Goal: Communication & Community: Answer question/provide support

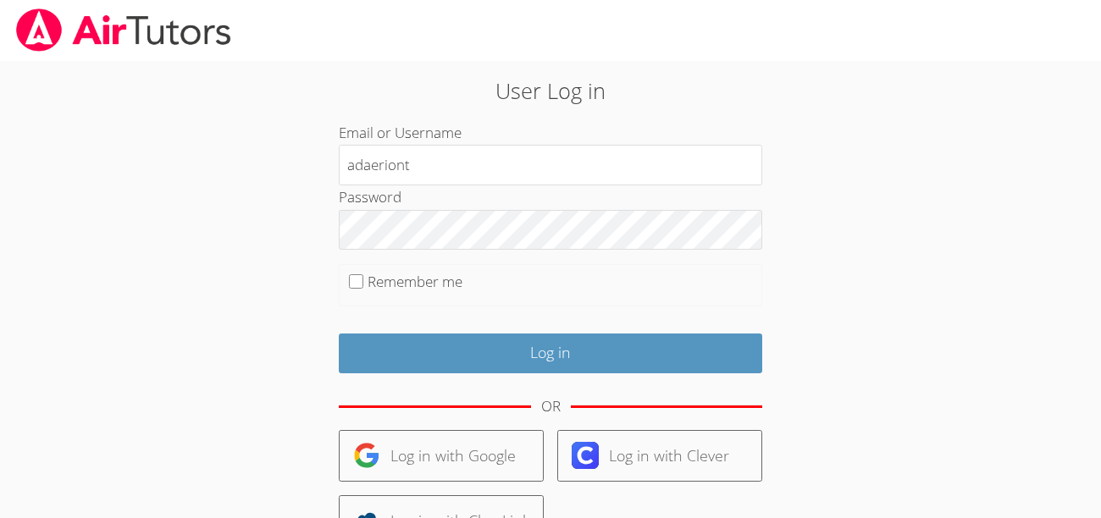
type input "adaeriont"
click at [352, 227] on div "User Log in Email or Username adaeriont Password Remember me Log in OR Log in w…" at bounding box center [550, 367] width 595 height 584
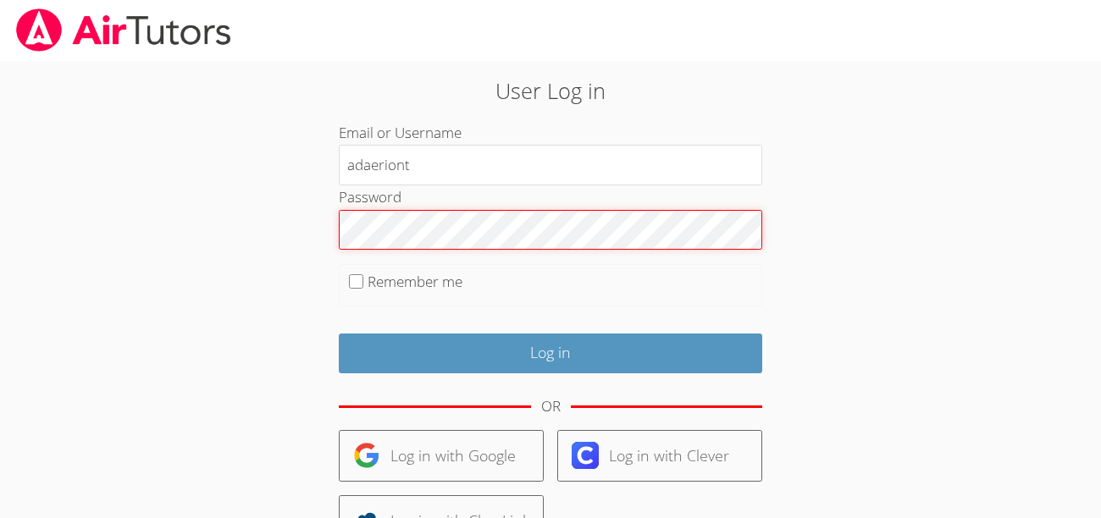
click at [339, 334] on input "Log in" at bounding box center [551, 354] width 424 height 40
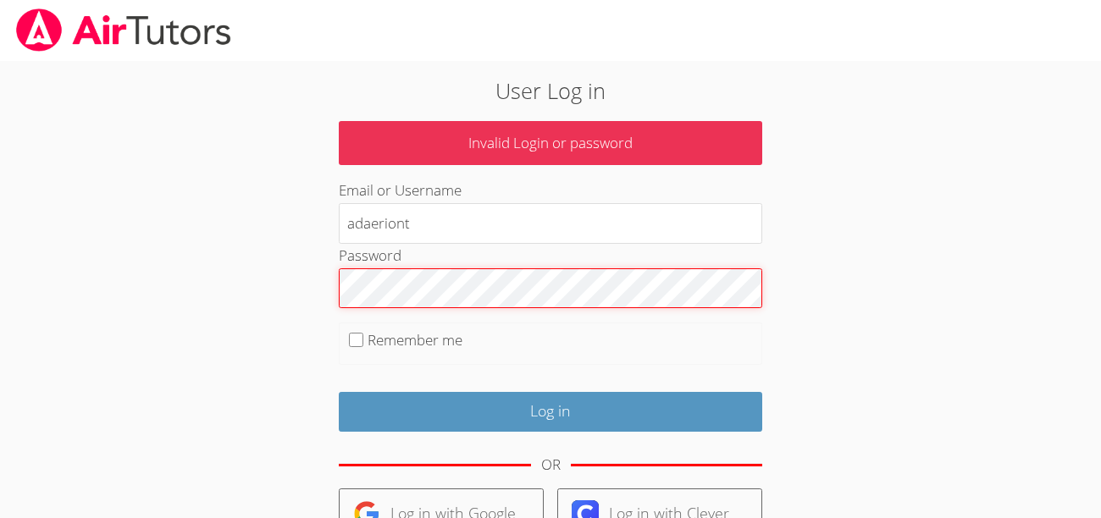
click at [339, 392] on input "Log in" at bounding box center [551, 412] width 424 height 40
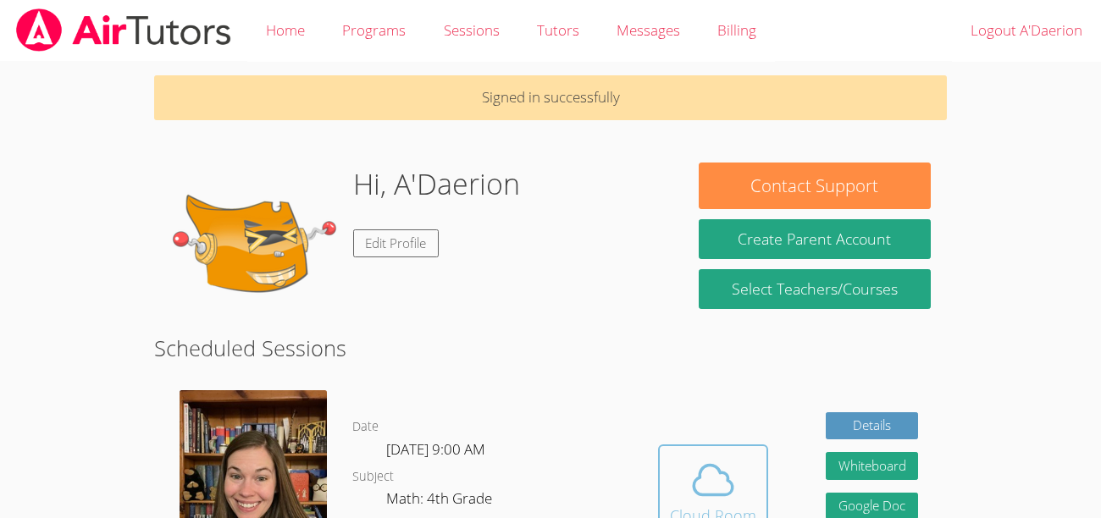
click at [729, 474] on icon at bounding box center [713, 480] width 47 height 47
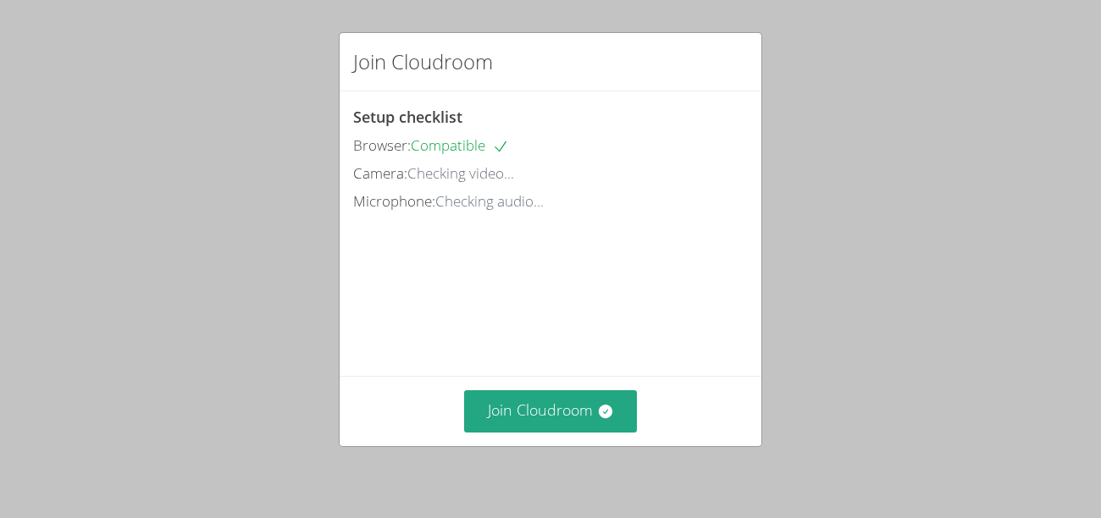
click at [682, 399] on div "Join Cloudroom" at bounding box center [550, 412] width 395 height 42
click at [543, 416] on button "Join Cloudroom" at bounding box center [551, 412] width 174 height 42
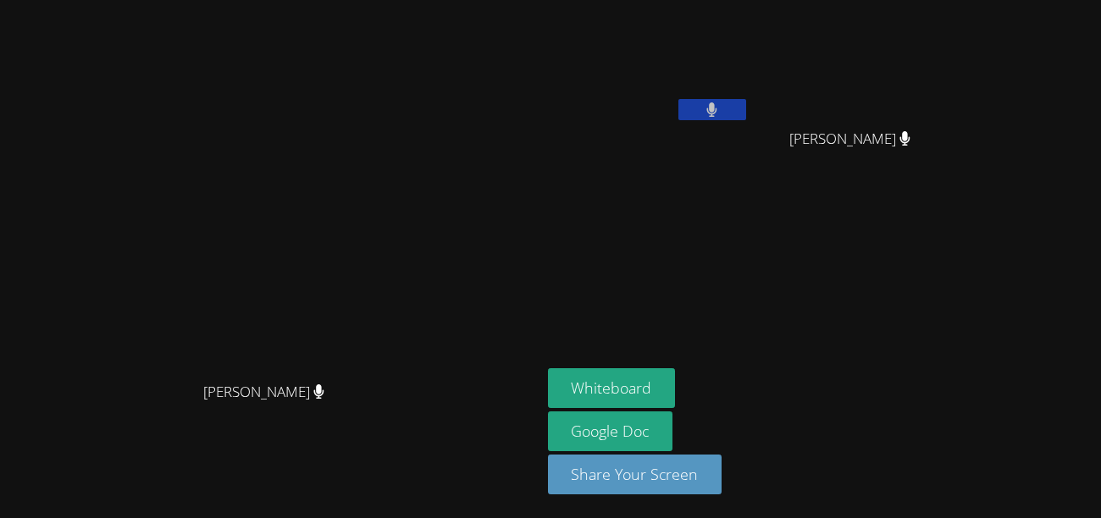
click at [750, 52] on video at bounding box center [649, 64] width 202 height 114
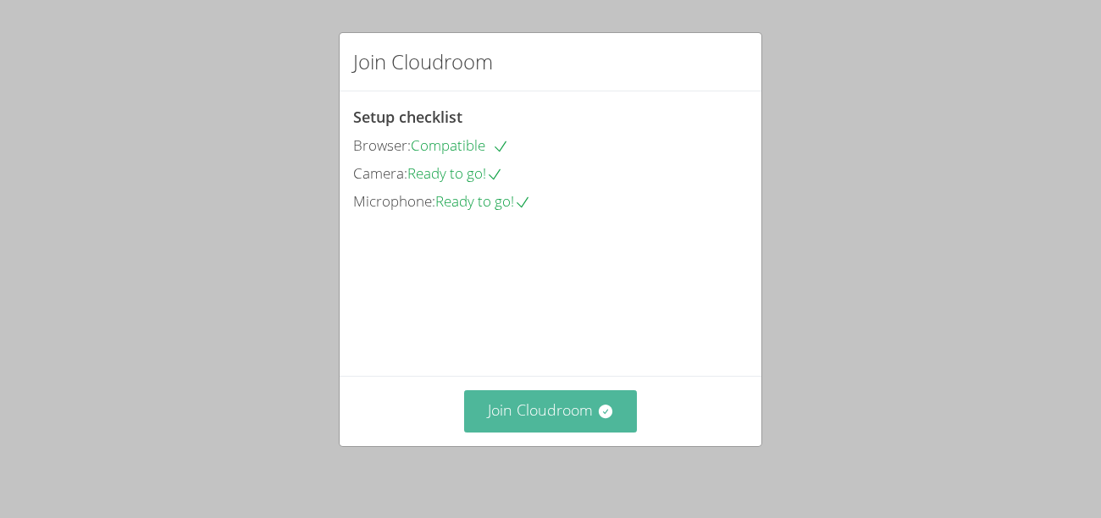
click at [596, 422] on button "Join Cloudroom" at bounding box center [551, 412] width 174 height 42
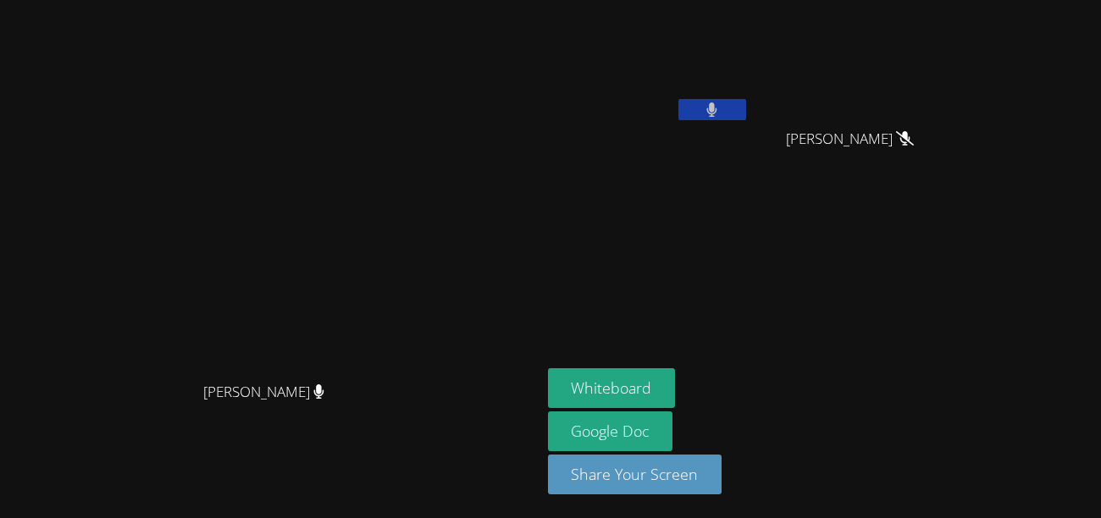
click at [746, 113] on button at bounding box center [713, 109] width 68 height 21
click at [721, 112] on icon at bounding box center [712, 110] width 18 height 14
click at [746, 112] on button at bounding box center [713, 109] width 68 height 21
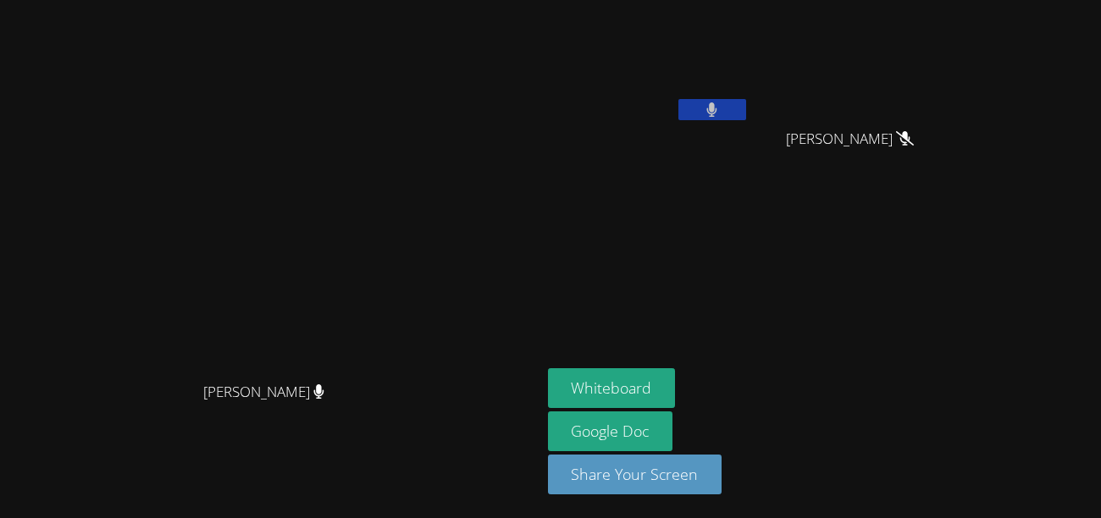
click at [718, 112] on icon at bounding box center [712, 110] width 11 height 14
click at [746, 112] on button at bounding box center [713, 109] width 68 height 21
click at [721, 112] on icon at bounding box center [712, 110] width 18 height 14
click at [746, 112] on button at bounding box center [713, 109] width 68 height 21
click at [718, 112] on icon at bounding box center [712, 110] width 11 height 14
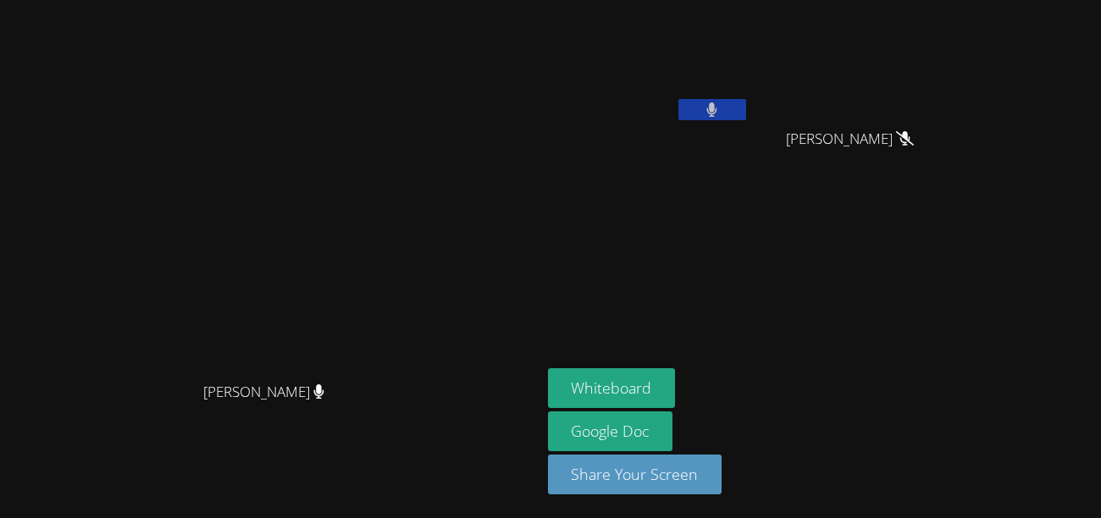
click at [746, 112] on button at bounding box center [713, 109] width 68 height 21
click at [718, 112] on icon at bounding box center [712, 110] width 11 height 14
click at [746, 112] on button at bounding box center [713, 109] width 68 height 21
click at [721, 112] on icon at bounding box center [712, 110] width 18 height 14
click at [746, 108] on button at bounding box center [713, 109] width 68 height 21
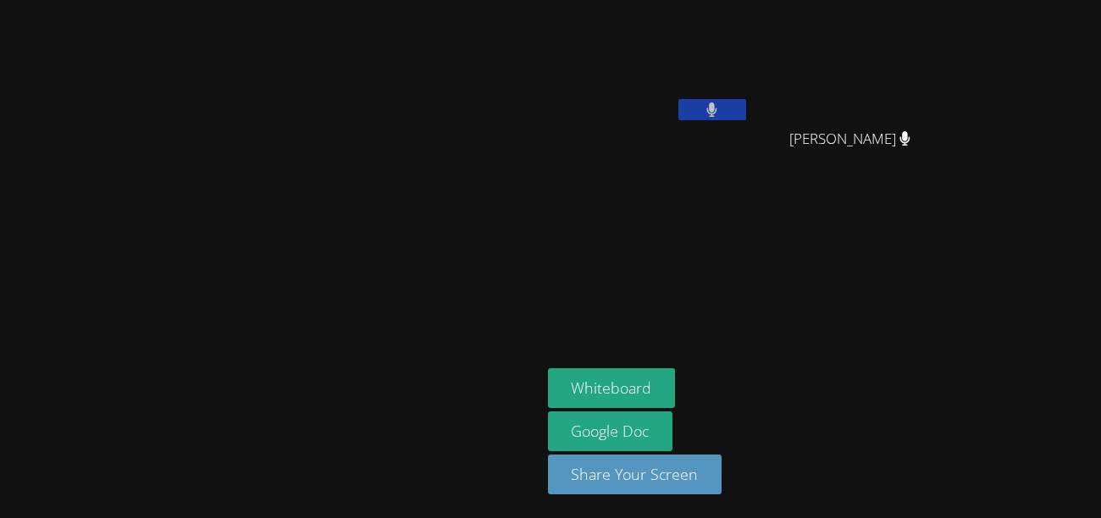
click at [746, 108] on button at bounding box center [713, 109] width 68 height 21
click at [679, 99] on button at bounding box center [713, 109] width 68 height 21
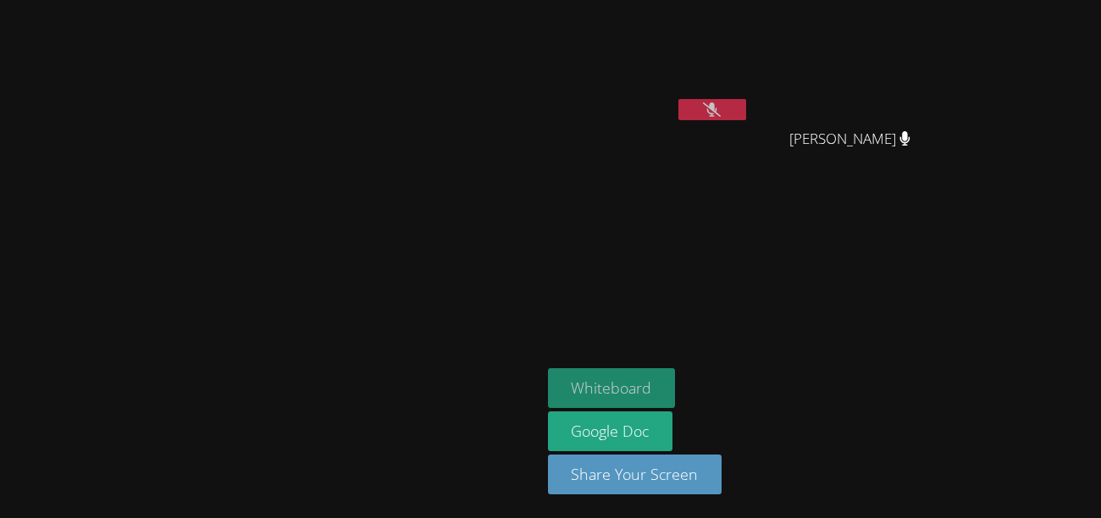
click at [676, 392] on button "Whiteboard" at bounding box center [612, 389] width 128 height 40
click at [721, 107] on icon at bounding box center [712, 110] width 18 height 14
click at [676, 379] on button "Whiteboard" at bounding box center [612, 389] width 128 height 40
click at [548, 369] on button "Whiteboard" at bounding box center [612, 389] width 128 height 40
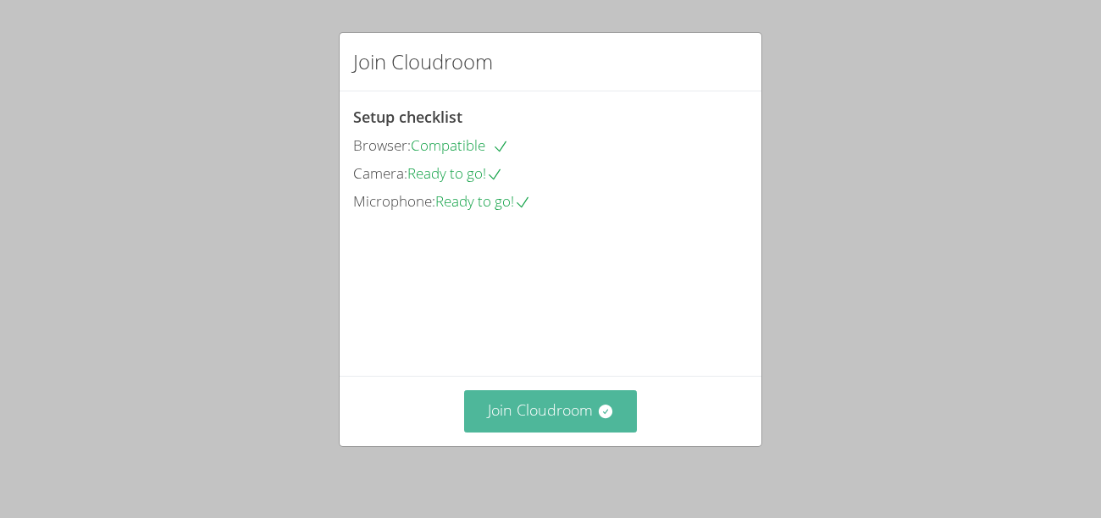
click at [537, 405] on button "Join Cloudroom" at bounding box center [551, 412] width 174 height 42
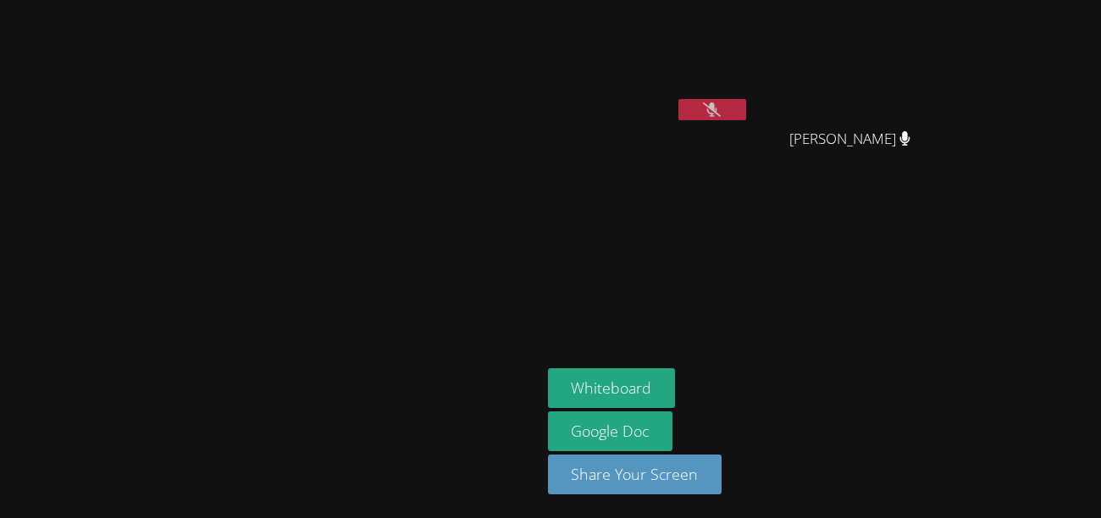
click at [441, 33] on div "[PERSON_NAME]" at bounding box center [271, 259] width 528 height 505
click at [746, 104] on button at bounding box center [713, 109] width 68 height 21
click at [746, 115] on button at bounding box center [713, 109] width 68 height 21
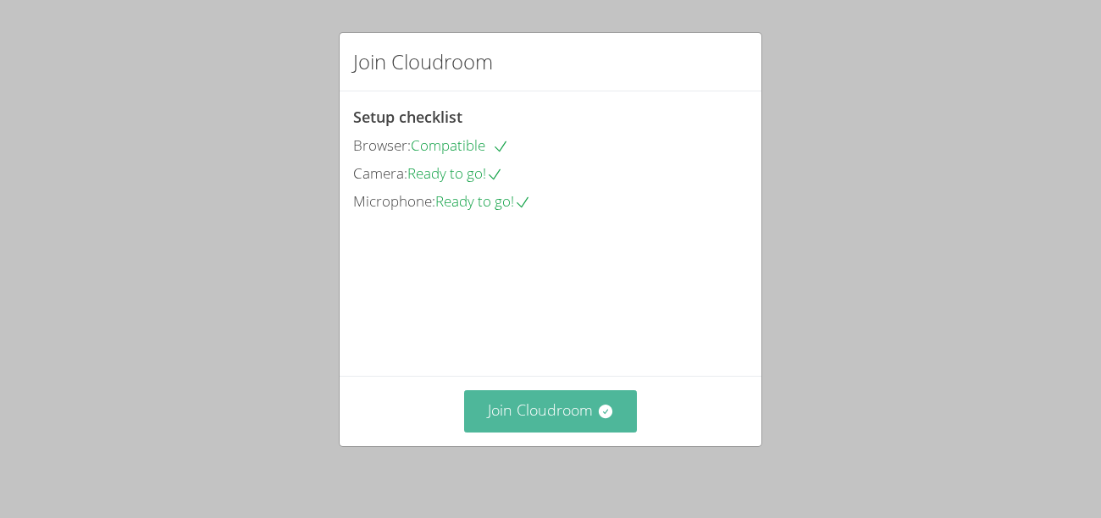
click at [585, 397] on button "Join Cloudroom" at bounding box center [551, 412] width 174 height 42
click at [512, 321] on video at bounding box center [480, 291] width 254 height 127
click at [591, 405] on button "Join Cloudroom" at bounding box center [551, 412] width 174 height 42
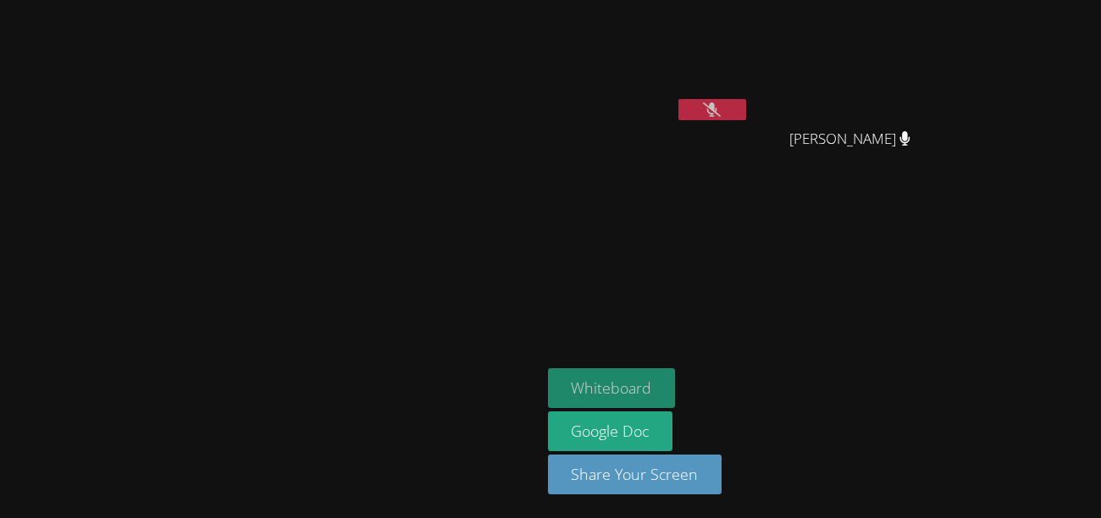
click at [676, 391] on button "Whiteboard" at bounding box center [612, 389] width 128 height 40
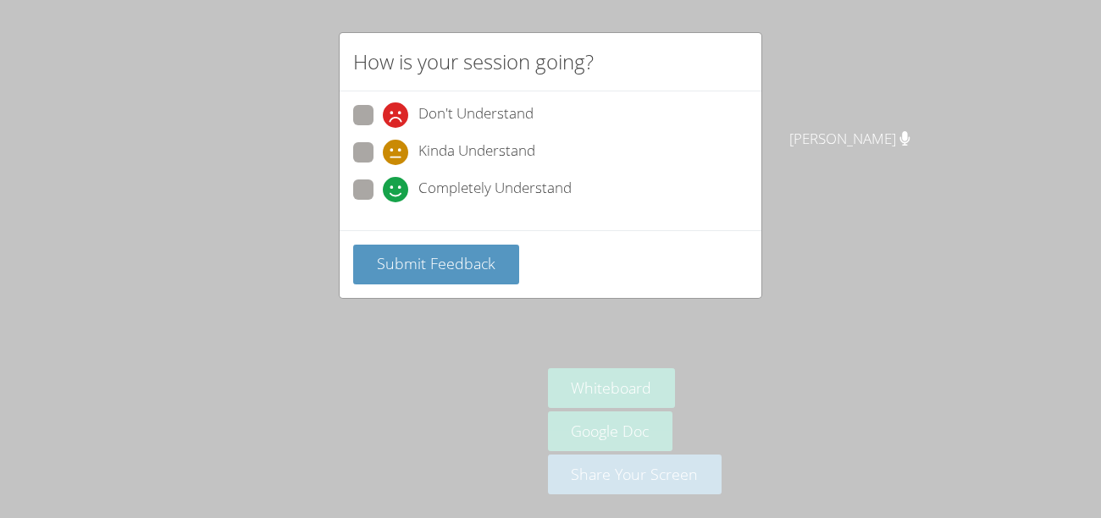
click at [383, 165] on span at bounding box center [383, 165] width 0 height 0
click at [383, 151] on input "Kinda Understand" at bounding box center [390, 149] width 14 height 14
radio input "true"
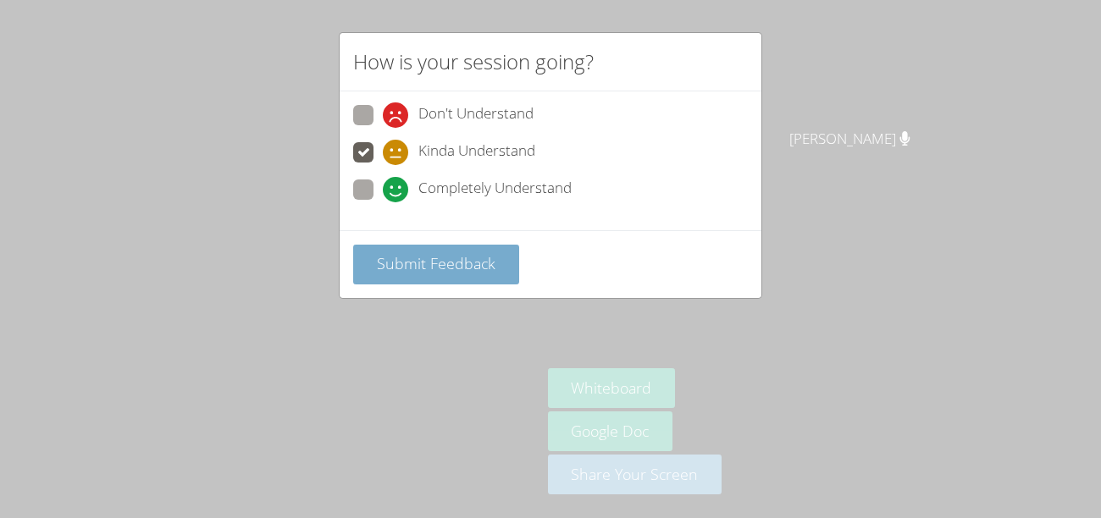
click at [458, 263] on span "Submit Feedback" at bounding box center [436, 263] width 119 height 20
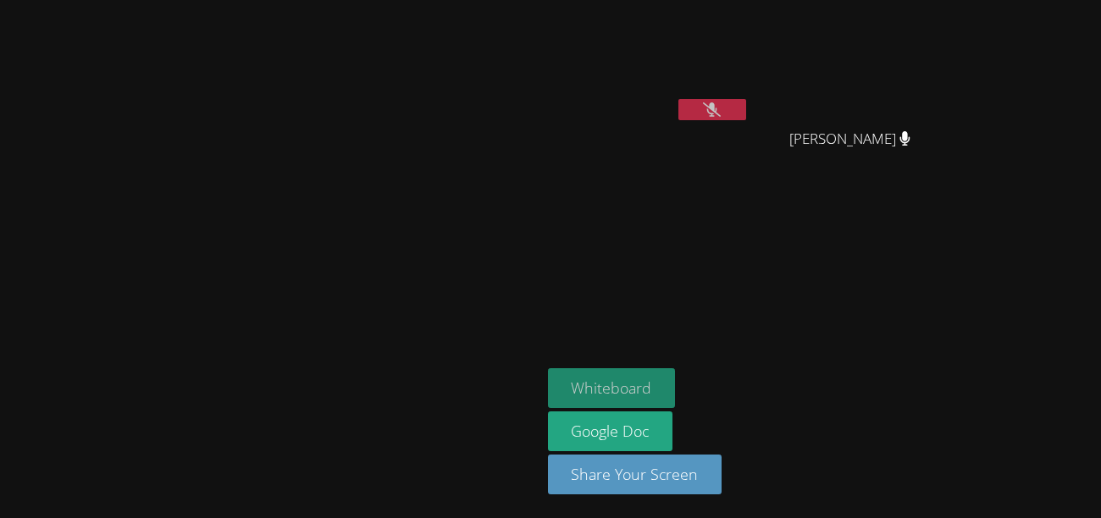
click at [676, 381] on button "Whiteboard" at bounding box center [612, 389] width 128 height 40
click at [397, 77] on video at bounding box center [270, 225] width 254 height 297
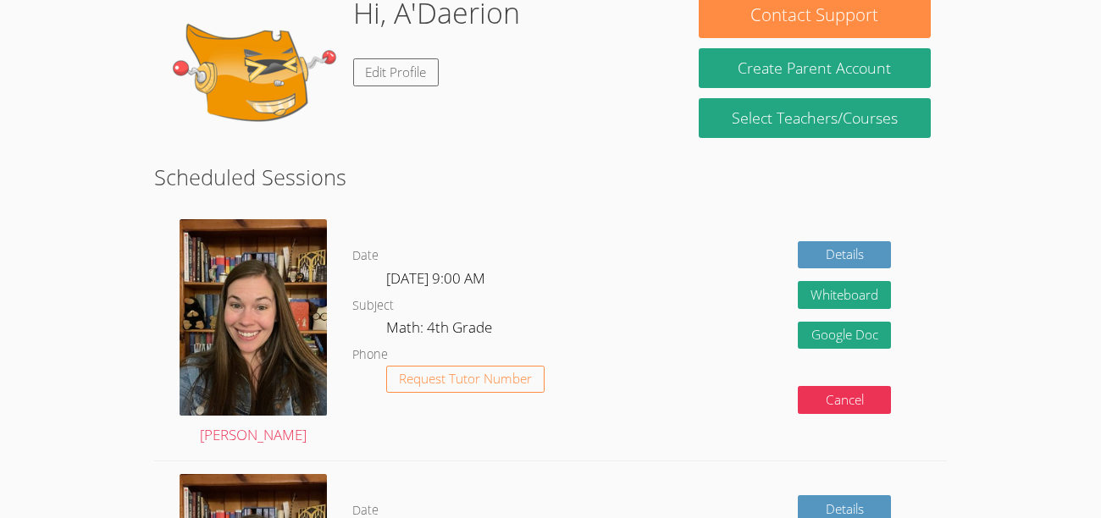
scroll to position [102, 0]
